Goal: Information Seeking & Learning: Learn about a topic

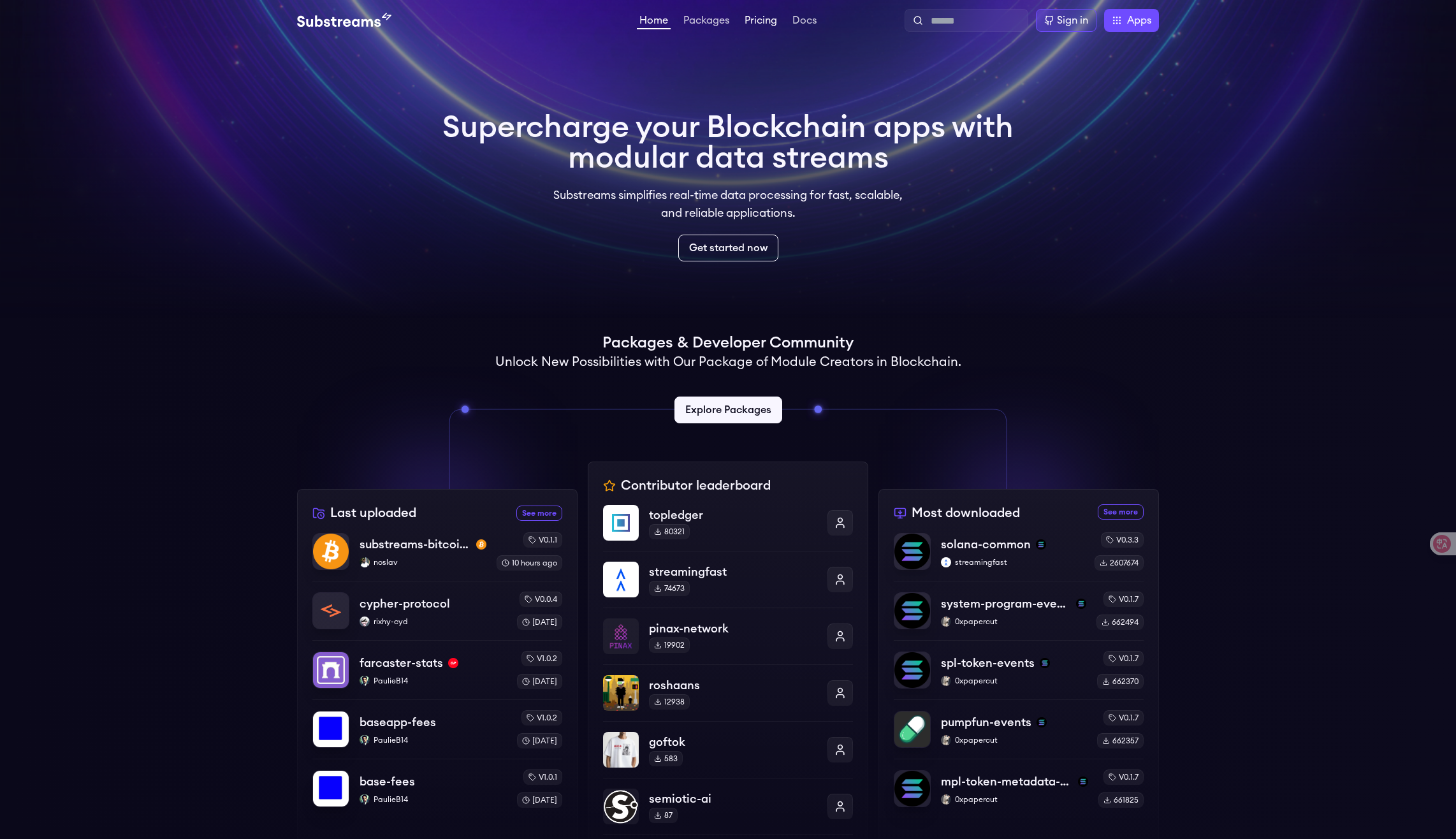
click at [764, 22] on link "Pricing" at bounding box center [761, 22] width 38 height 13
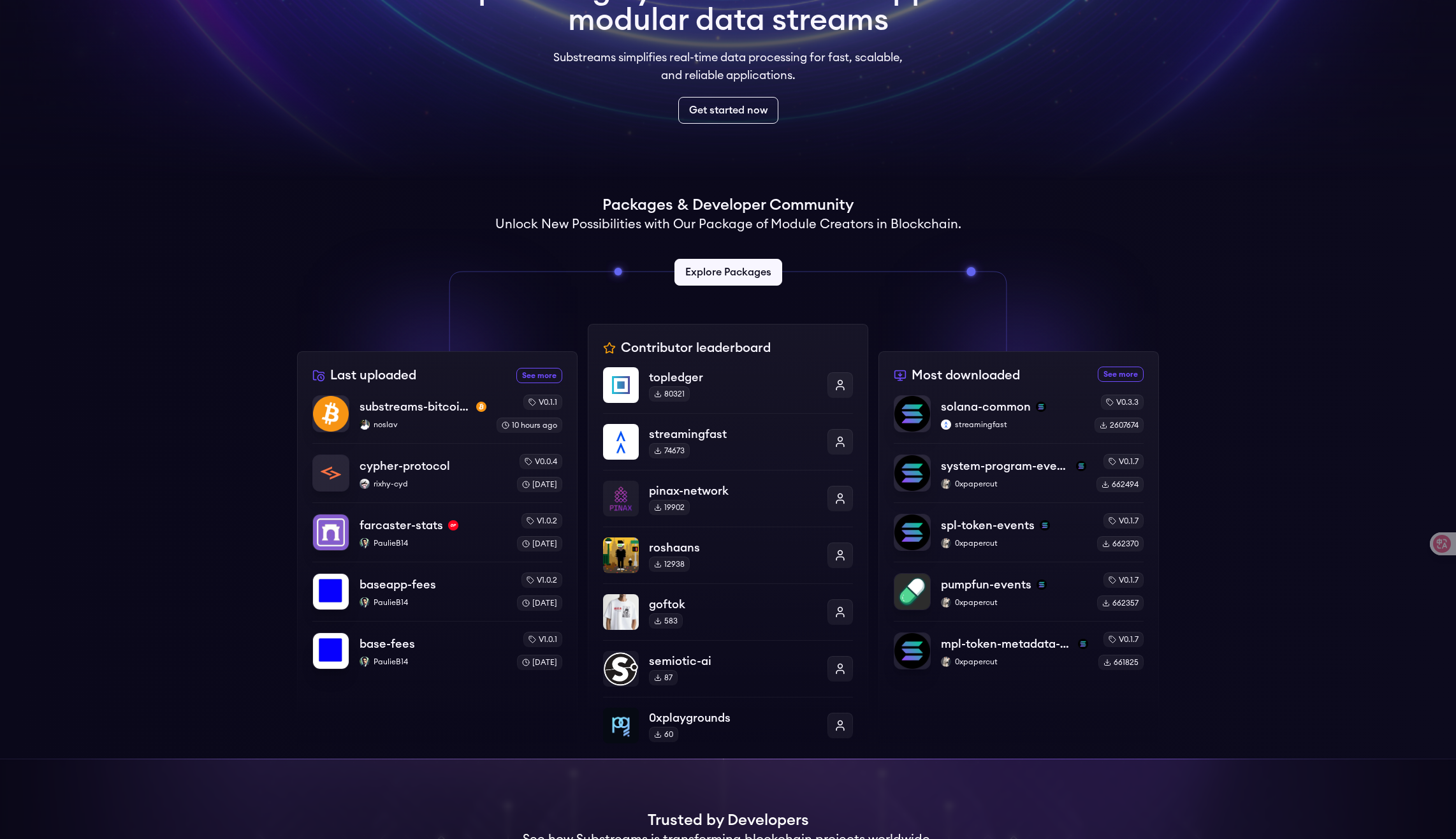
scroll to position [127, 0]
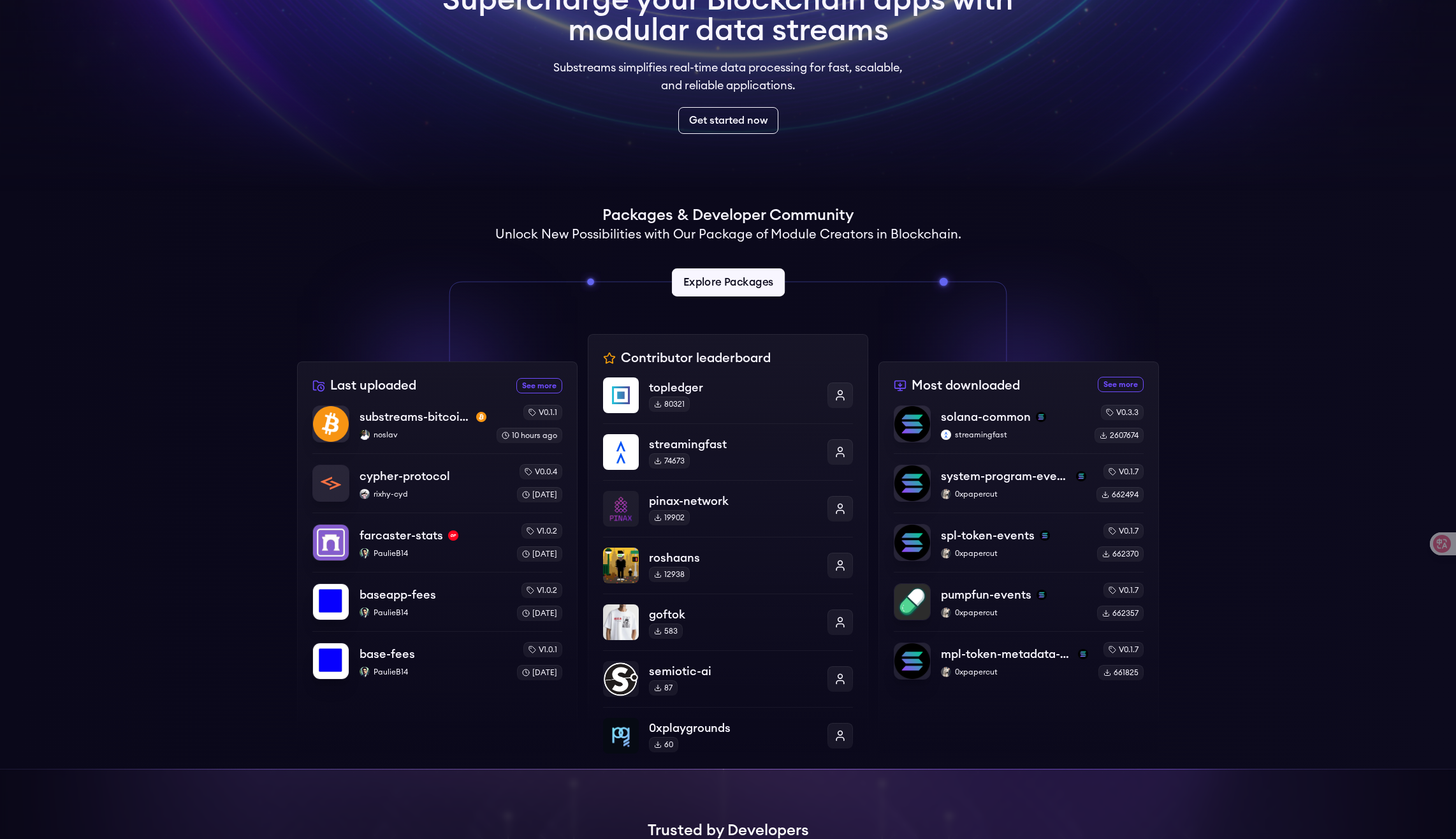
click at [735, 283] on link "Explore Packages" at bounding box center [727, 282] width 113 height 28
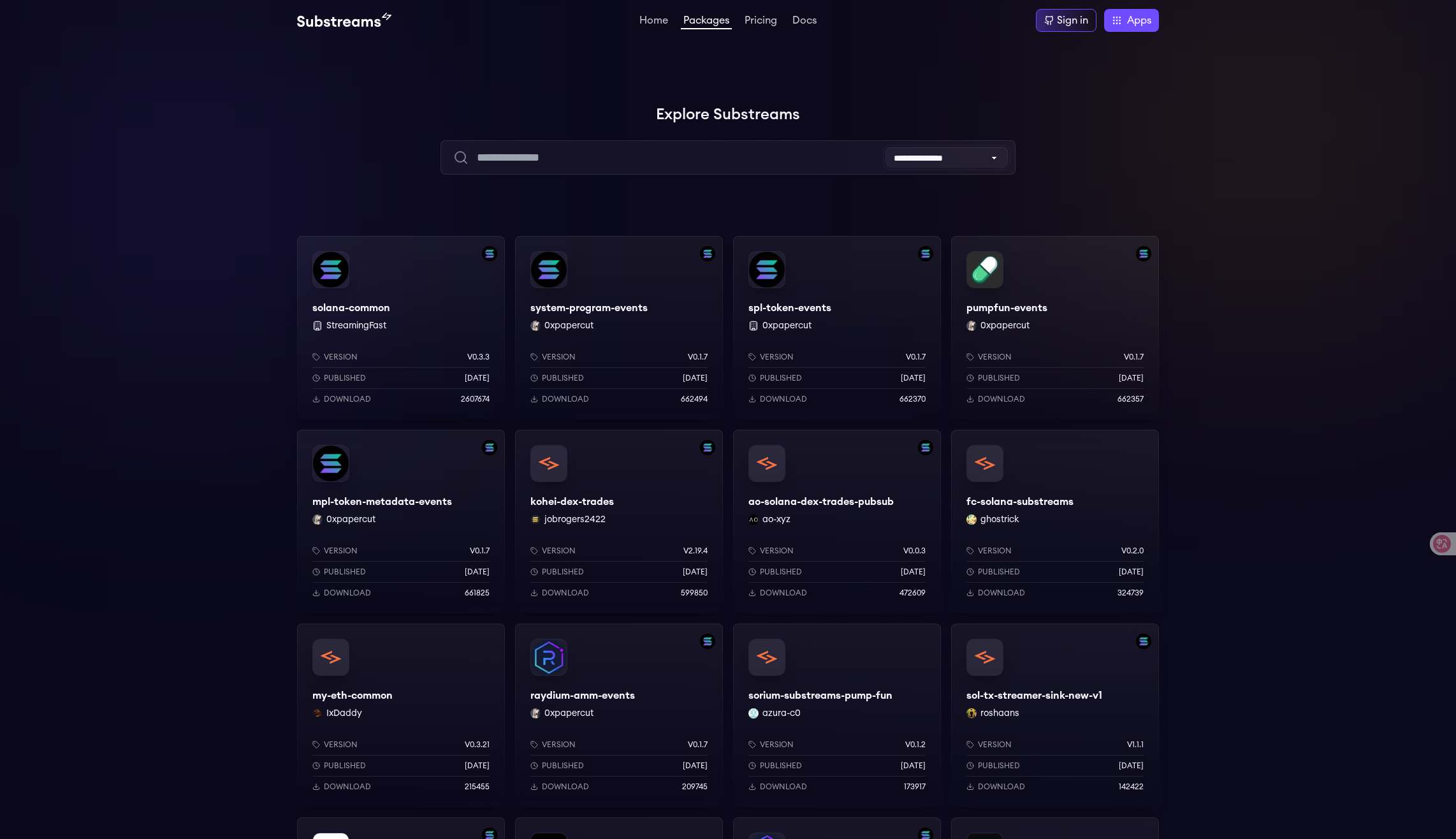
click at [964, 161] on select "**********" at bounding box center [947, 158] width 122 height 20
click at [751, 162] on input "text" at bounding box center [727, 157] width 575 height 34
click at [147, 402] on div "solana-common StreamingFast Version v0.3.3 Published [DATE] Download 2607674 sy…" at bounding box center [728, 853] width 1456 height 1234
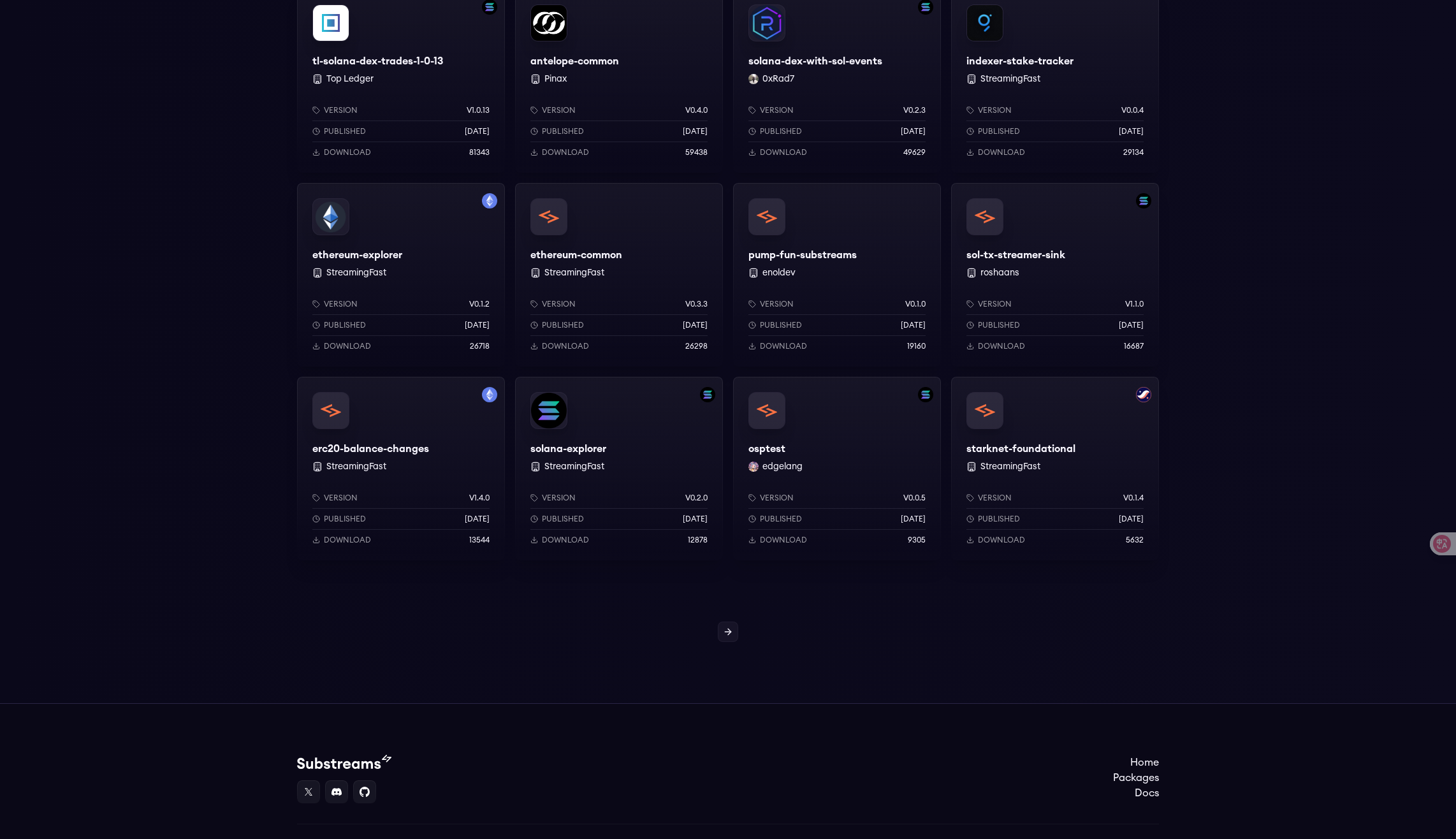
scroll to position [892, 0]
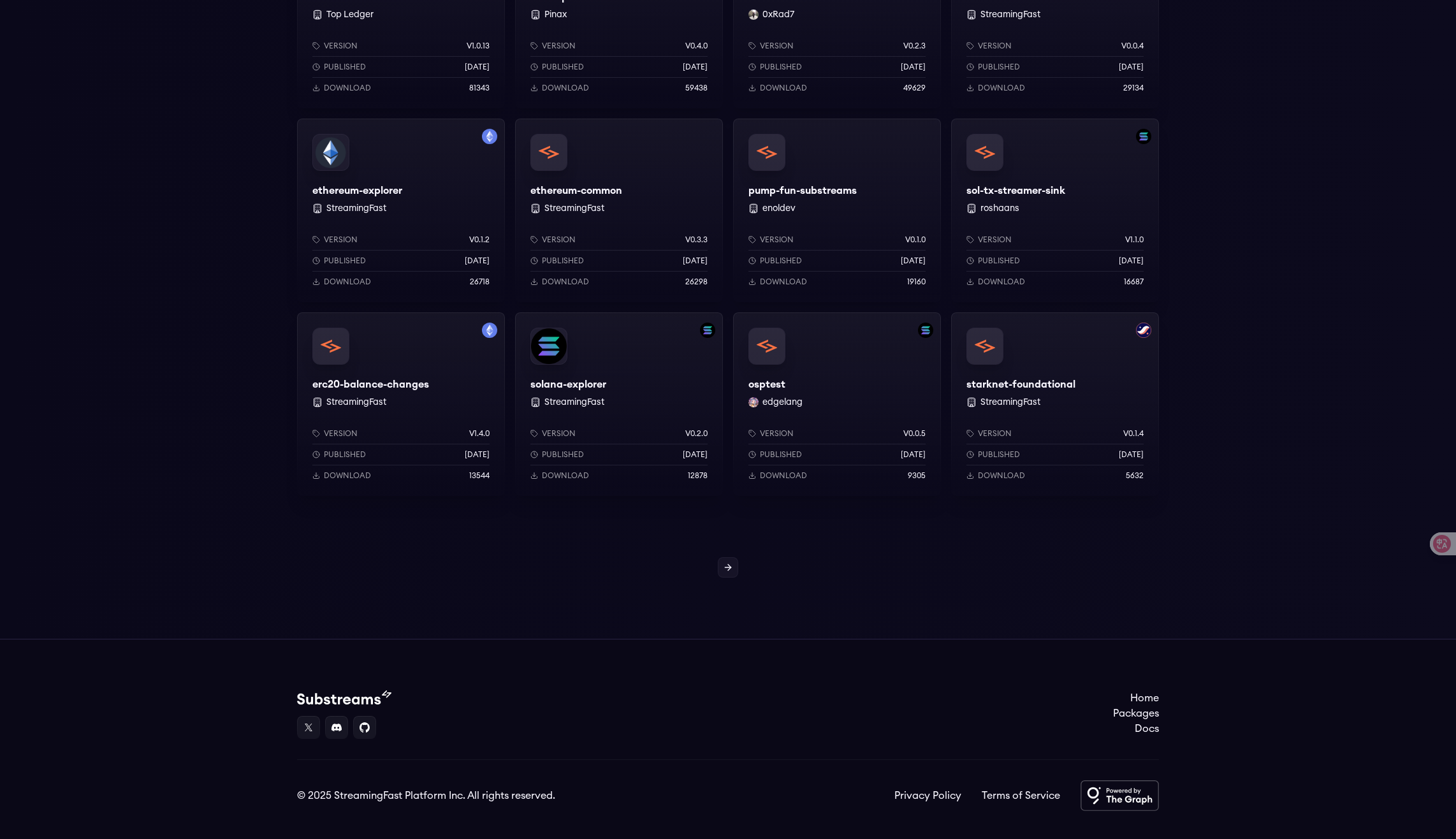
click at [730, 567] on icon at bounding box center [728, 567] width 6 height 0
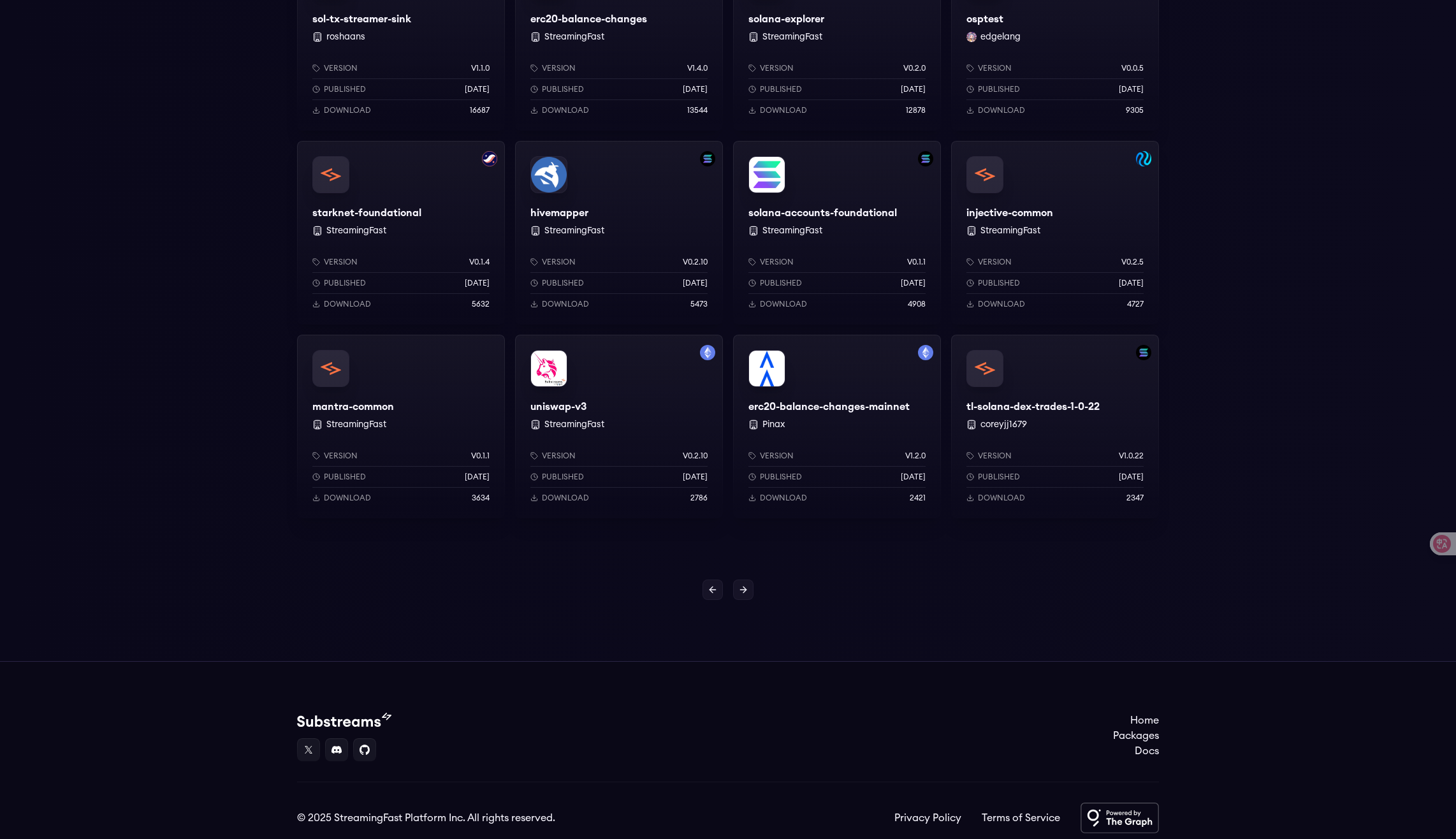
scroll to position [851, 0]
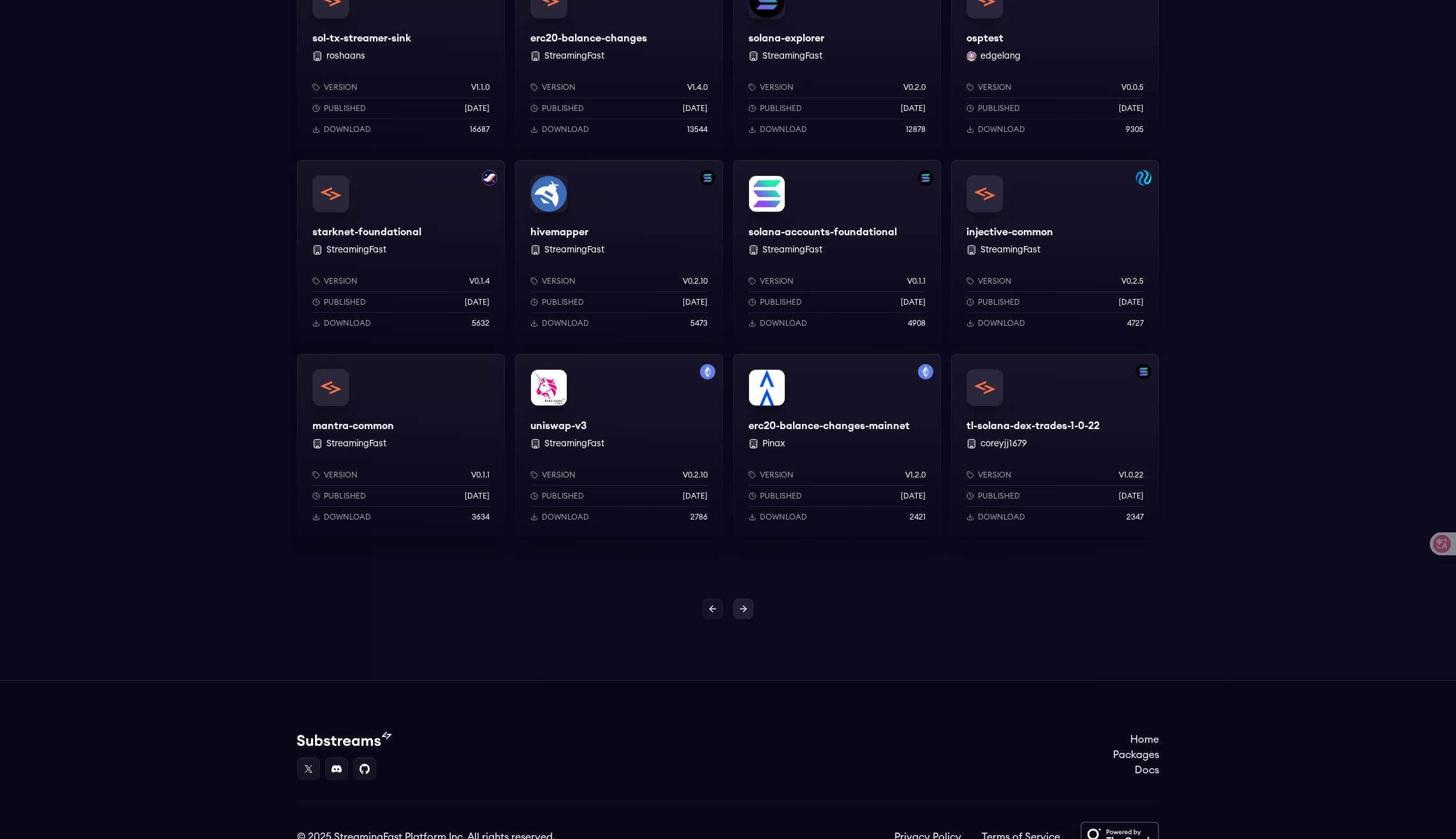
click at [747, 607] on icon at bounding box center [743, 609] width 10 height 10
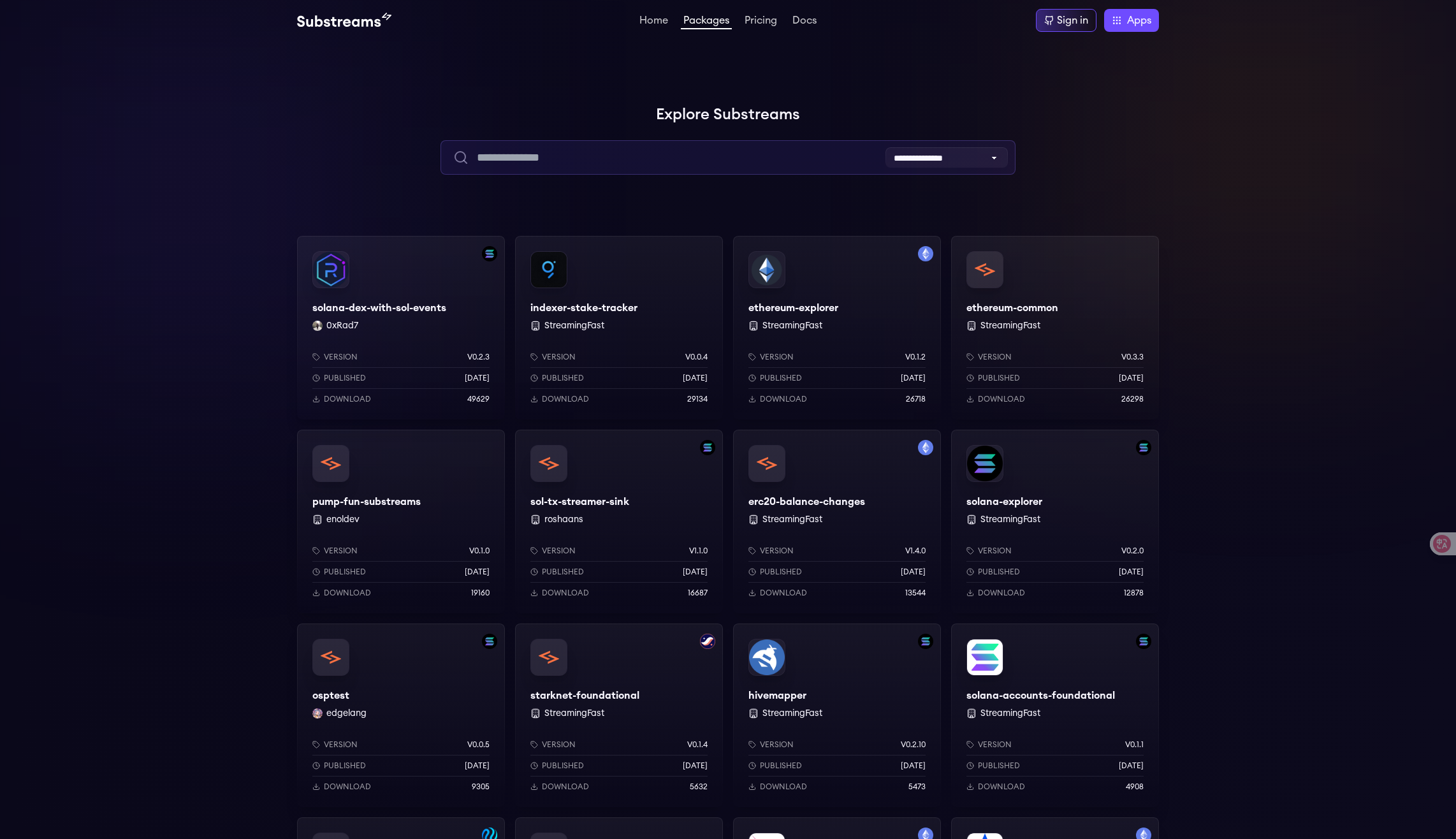
click at [562, 159] on input "text" at bounding box center [727, 157] width 575 height 34
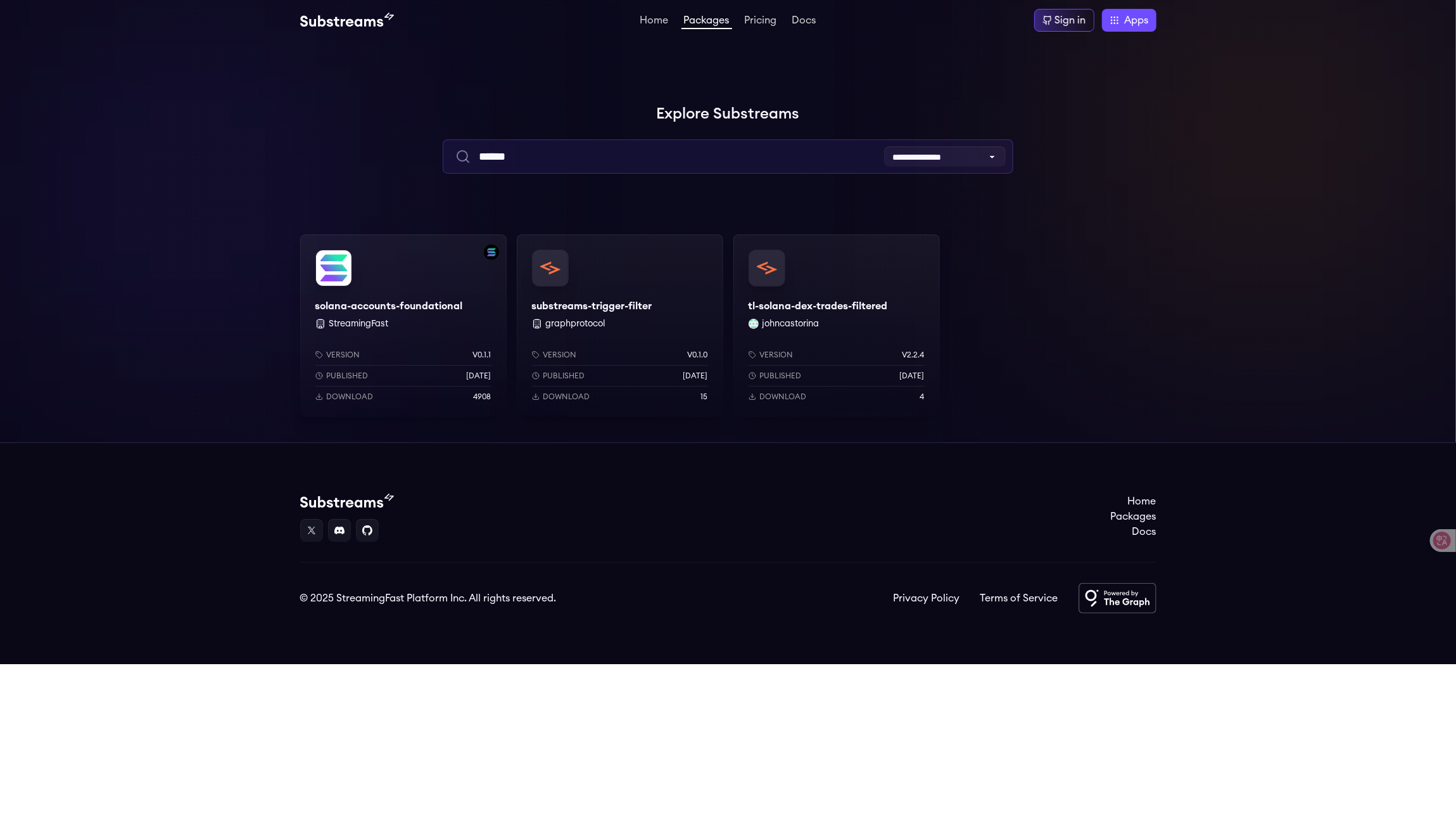
type input "******"
click at [597, 308] on div "substreams-trigger-filter graphprotocol Version v0.1.0 Published 1 years ago Do…" at bounding box center [620, 326] width 206 height 183
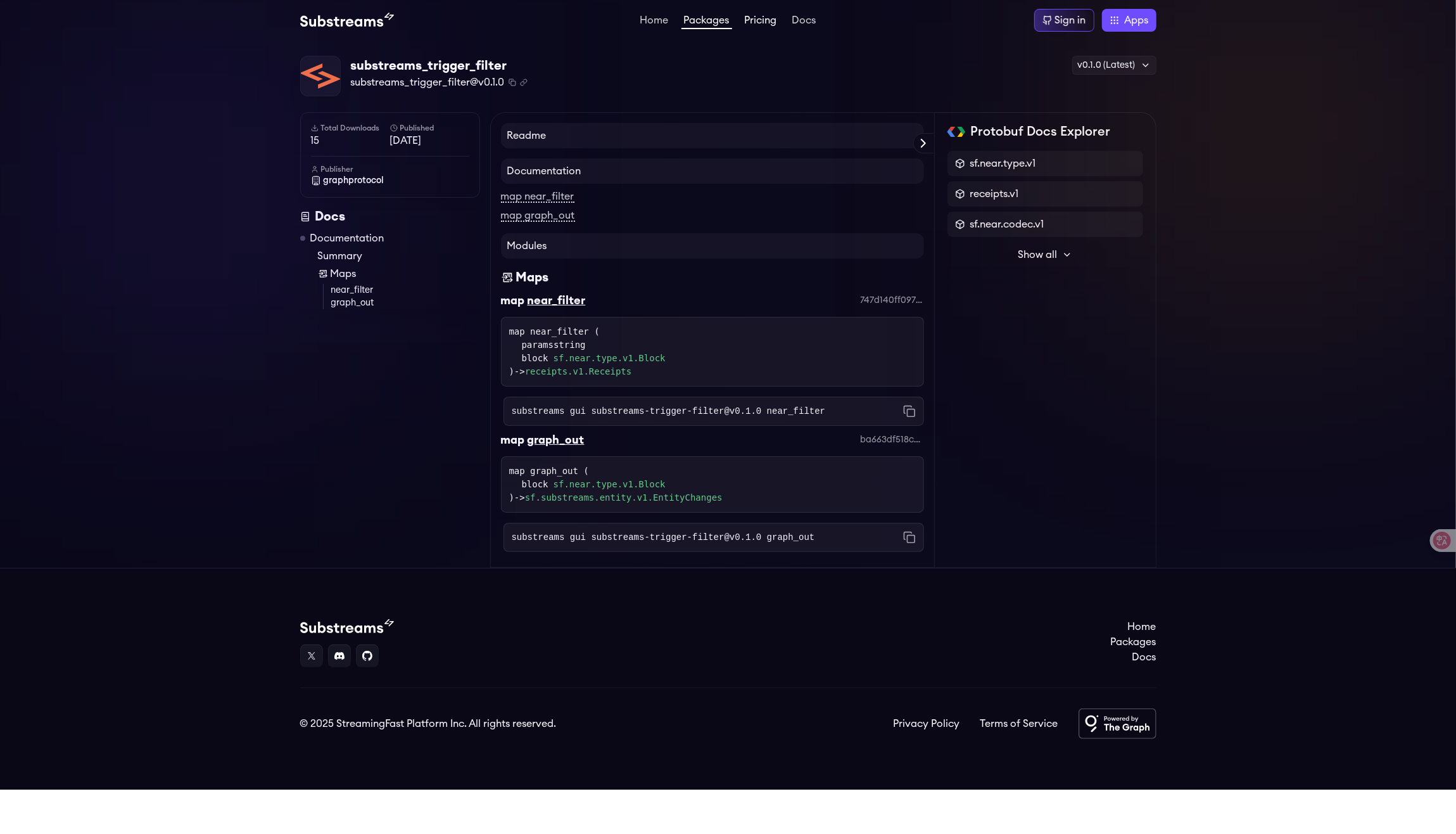
click at [762, 23] on link "Pricing" at bounding box center [761, 22] width 38 height 13
